Goal: Task Accomplishment & Management: Manage account settings

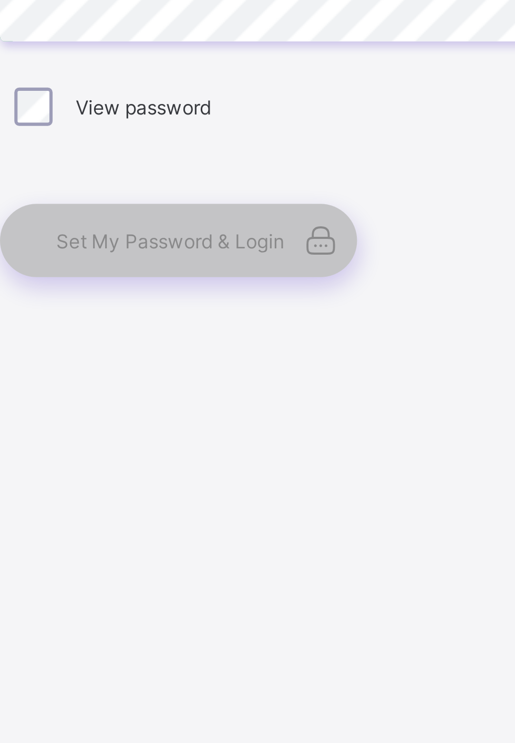
click at [260, 448] on div "View password" at bounding box center [343, 441] width 268 height 13
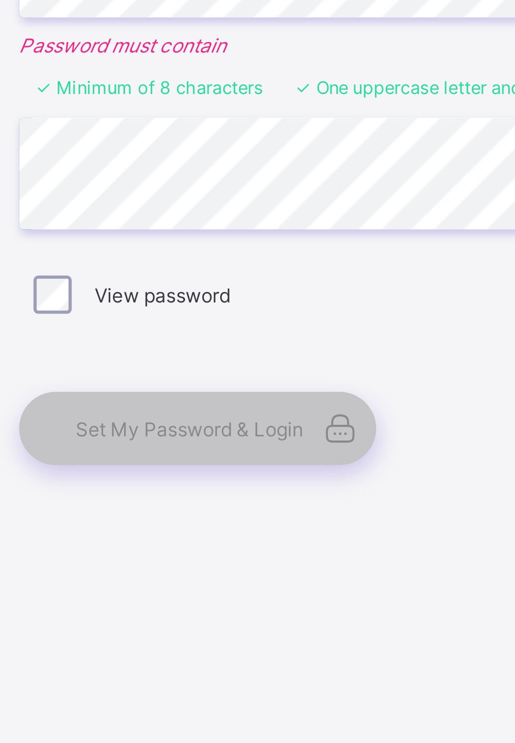
click at [270, 490] on span "Set My Password & Login" at bounding box center [262, 486] width 75 height 8
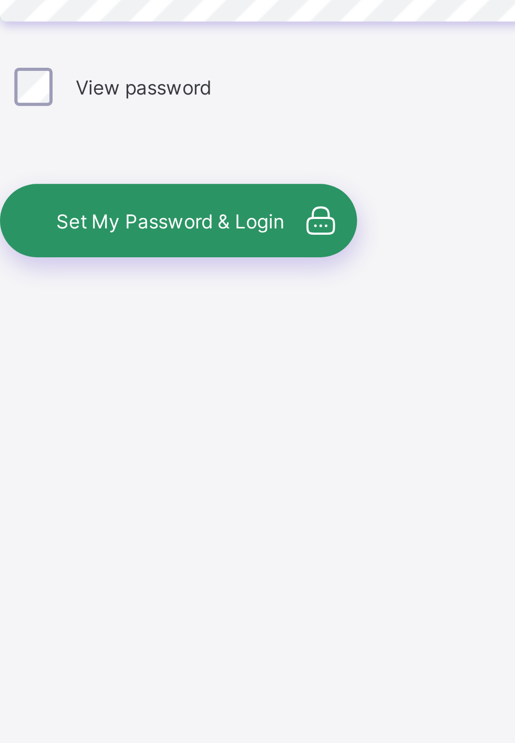
click at [262, 446] on label "View password" at bounding box center [253, 442] width 45 height 8
click at [299, 490] on span "Set My Password & Login" at bounding box center [262, 486] width 75 height 8
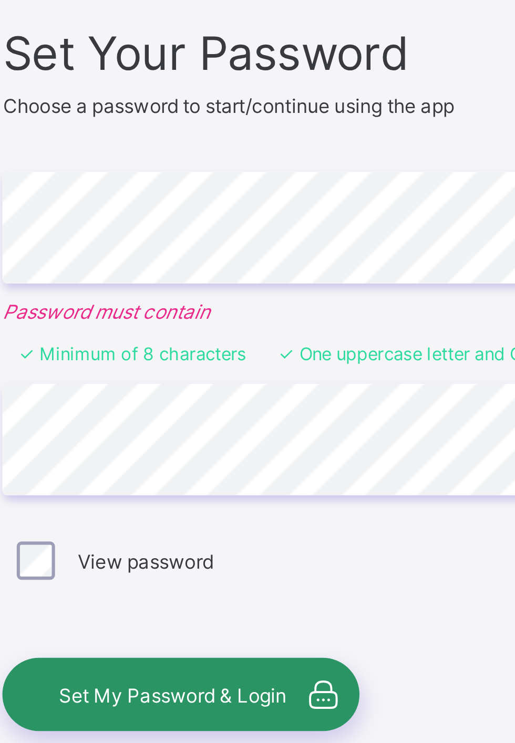
click at [331, 453] on div "View password" at bounding box center [342, 442] width 273 height 22
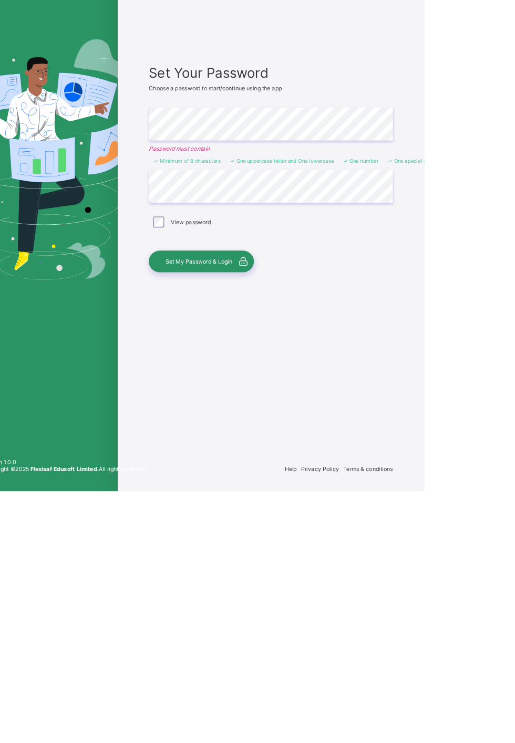
click at [296, 498] on div "Set My Password & Login" at bounding box center [265, 486] width 118 height 24
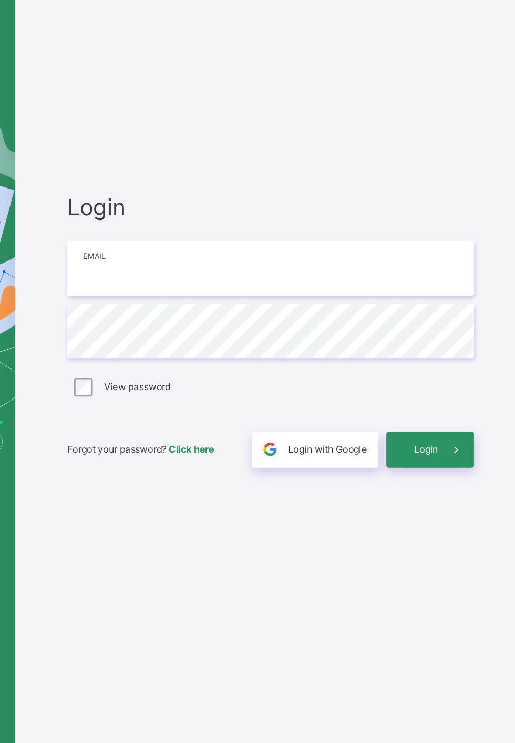
click at [341, 358] on input "email" at bounding box center [342, 339] width 273 height 37
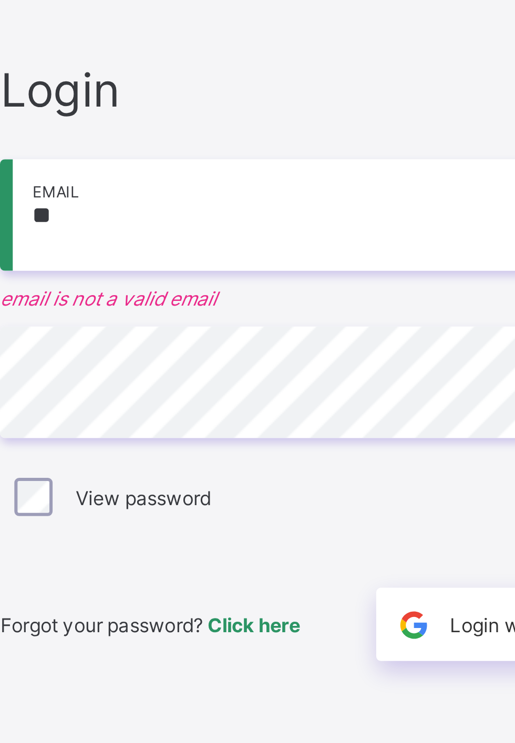
type input "**********"
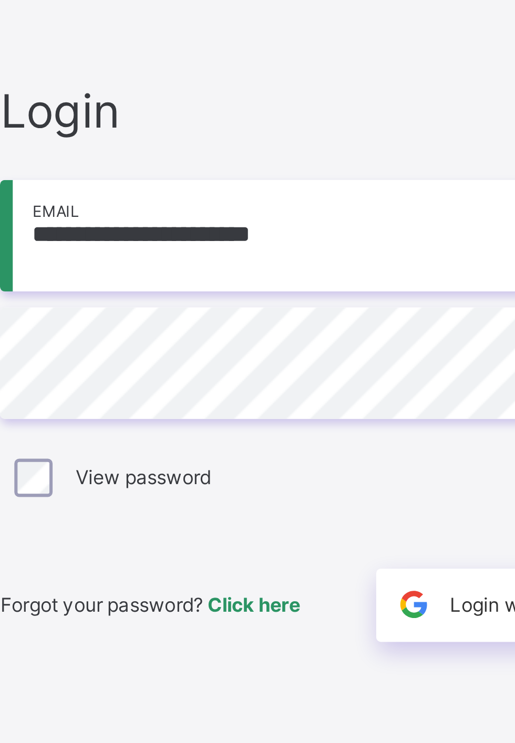
scroll to position [6, 0]
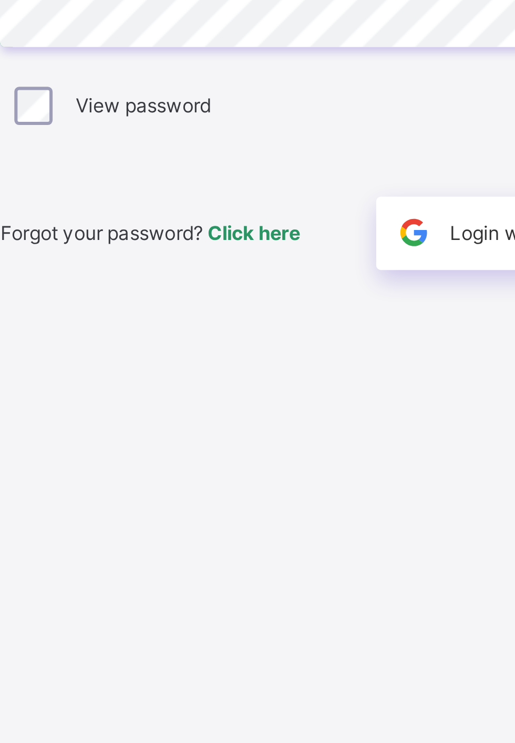
click at [262, 423] on label "View password" at bounding box center [253, 419] width 45 height 8
click at [258, 423] on label "View password" at bounding box center [253, 419] width 45 height 8
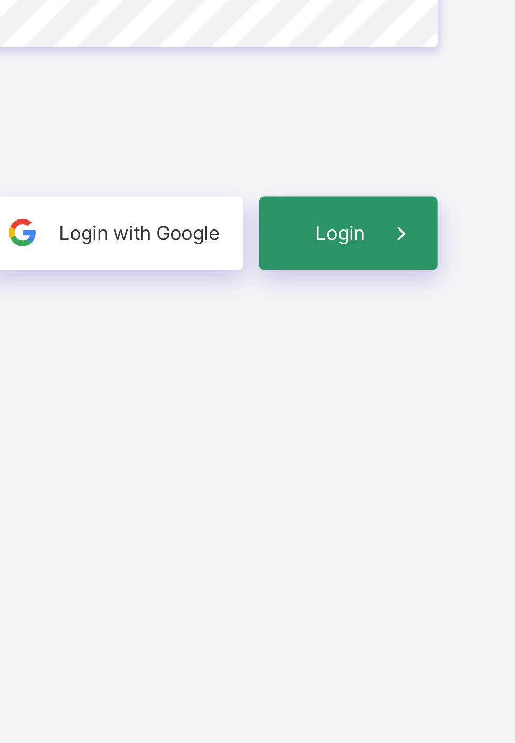
click at [452, 465] on span "Login" at bounding box center [447, 461] width 16 height 8
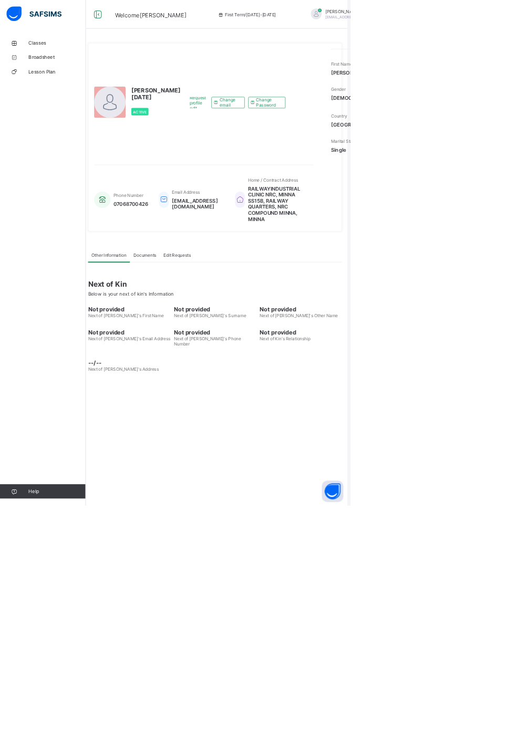
scroll to position [67, 5]
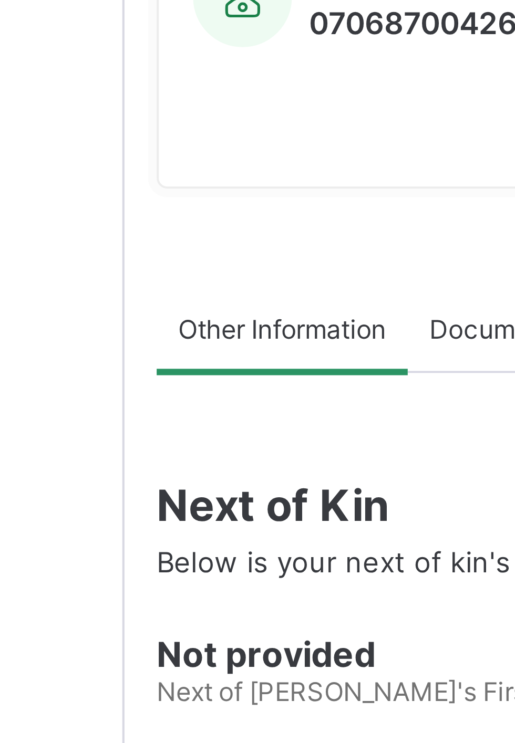
click at [163, 173] on div at bounding box center [166, 150] width 46 height 46
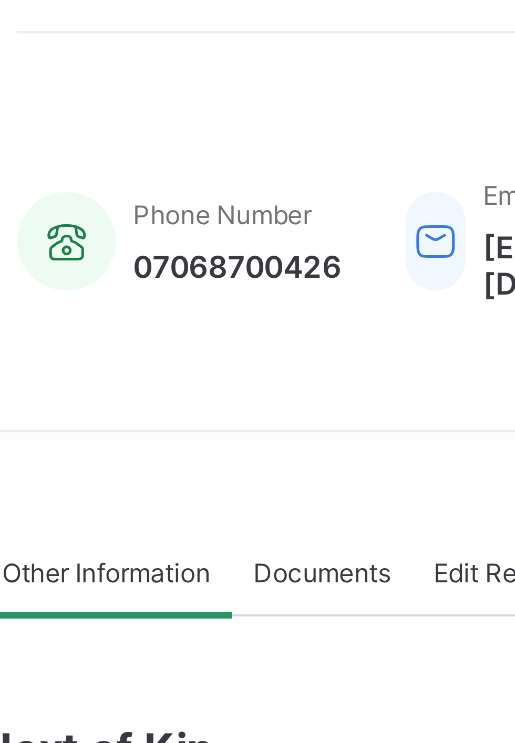
click at [170, 173] on div at bounding box center [166, 150] width 46 height 46
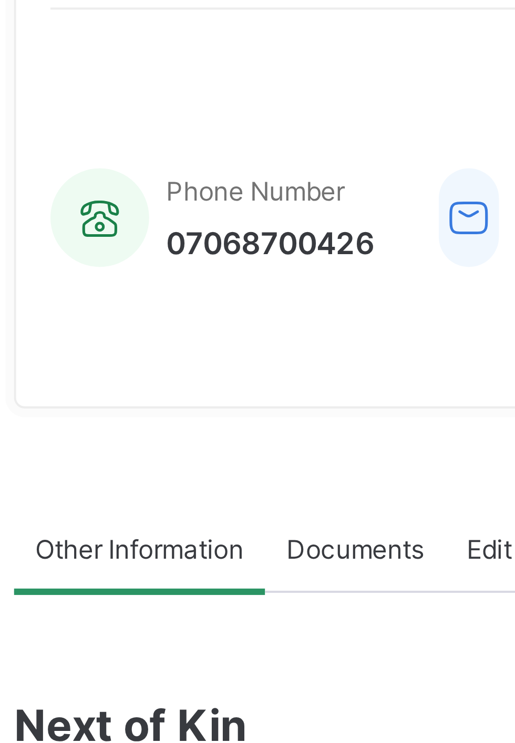
click at [174, 173] on div at bounding box center [166, 150] width 46 height 46
click at [213, 168] on span "Active" at bounding box center [210, 164] width 20 height 6
click at [162, 173] on div at bounding box center [166, 150] width 46 height 46
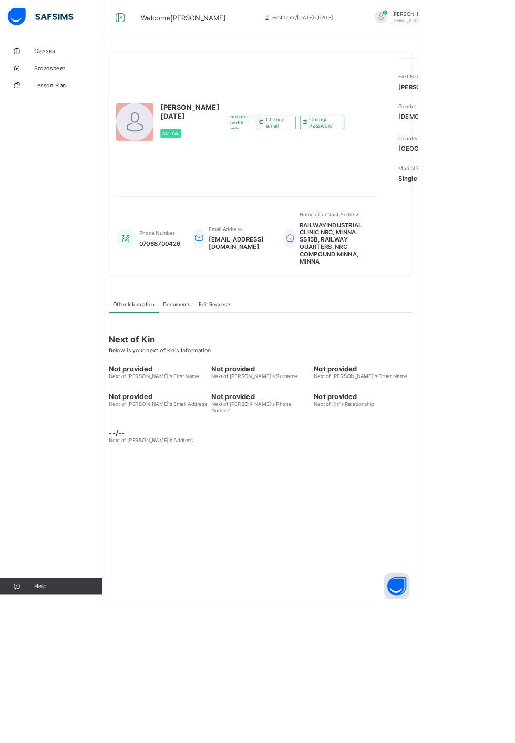
click at [461, 15] on div at bounding box center [469, 21] width 16 height 16
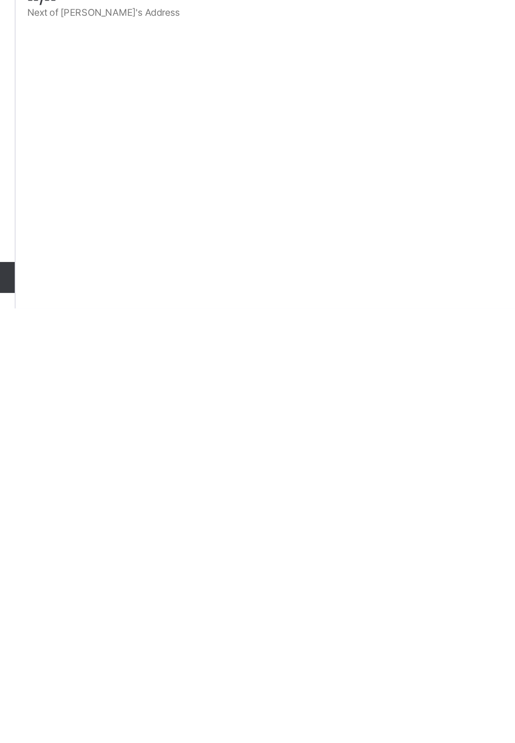
scroll to position [207, 0]
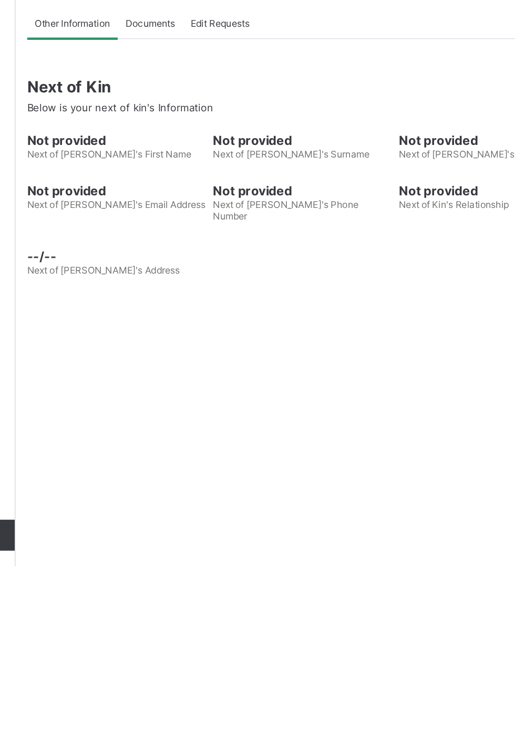
click at [224, 379] on span "Documents" at bounding box center [218, 375] width 34 height 8
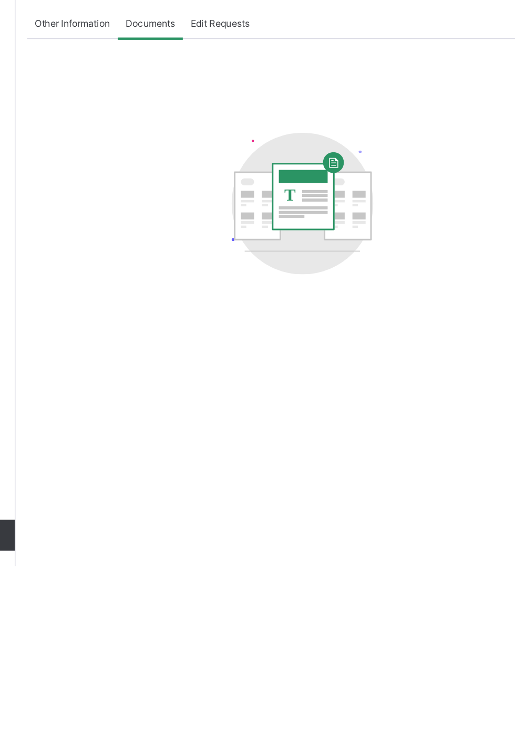
scroll to position [0, 0]
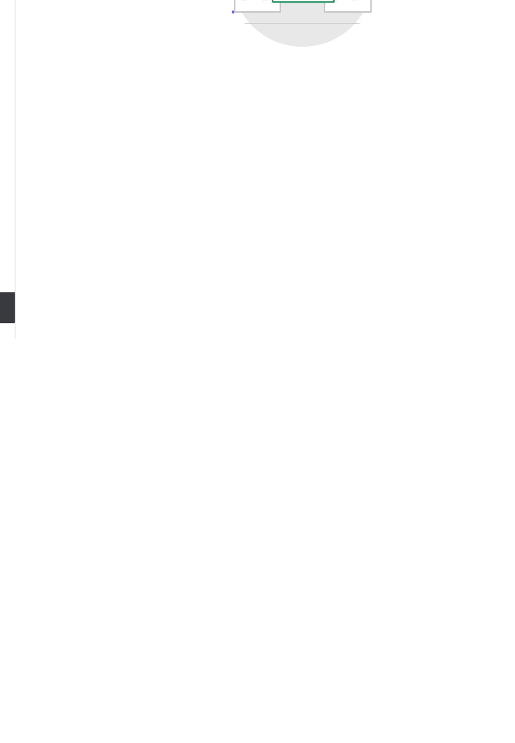
click at [274, 379] on span "Edit Requests" at bounding box center [265, 375] width 40 height 8
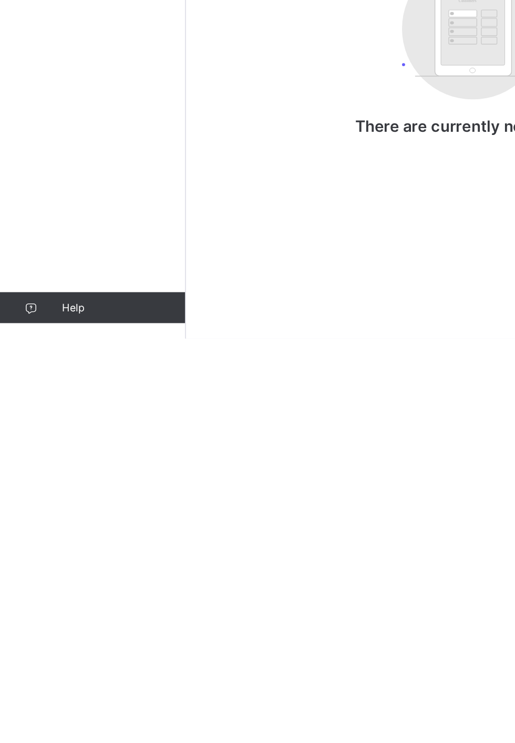
click at [151, 439] on th "Staff" at bounding box center [170, 427] width 73 height 24
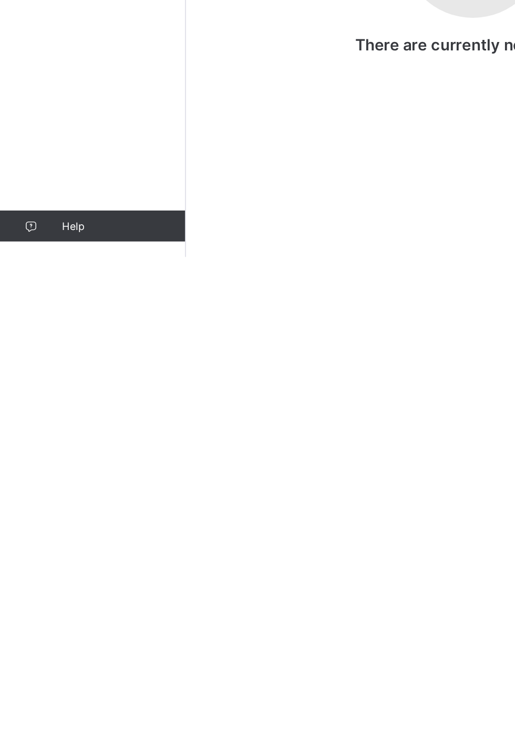
click at [176, 379] on span "Other Information" at bounding box center [164, 375] width 51 height 8
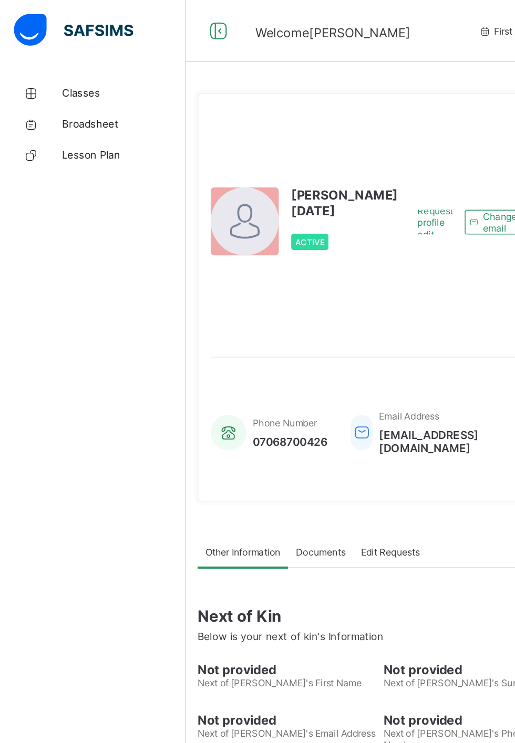
scroll to position [150, 0]
click at [57, 62] on span "Classes" at bounding box center [84, 63] width 84 height 8
